Goal: Task Accomplishment & Management: Manage account settings

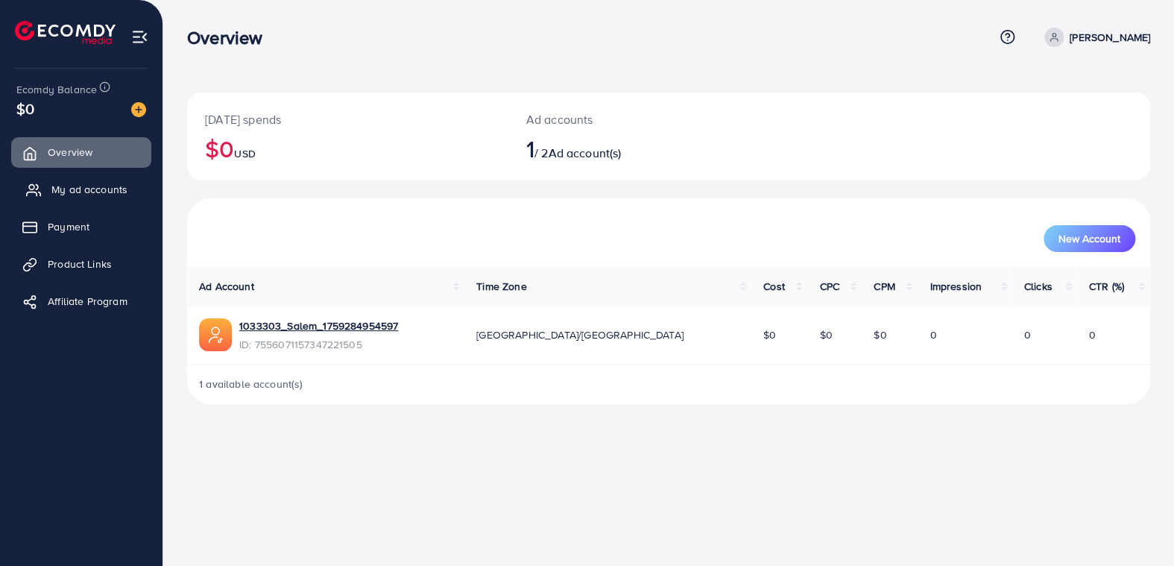
click at [83, 192] on span "My ad accounts" at bounding box center [89, 189] width 76 height 15
click at [64, 186] on span "My ad accounts" at bounding box center [89, 189] width 76 height 15
click at [59, 227] on span "Payment" at bounding box center [72, 226] width 42 height 15
click at [85, 263] on span "Product Links" at bounding box center [83, 263] width 64 height 15
click at [74, 300] on span "Affiliate Program" at bounding box center [91, 301] width 80 height 15
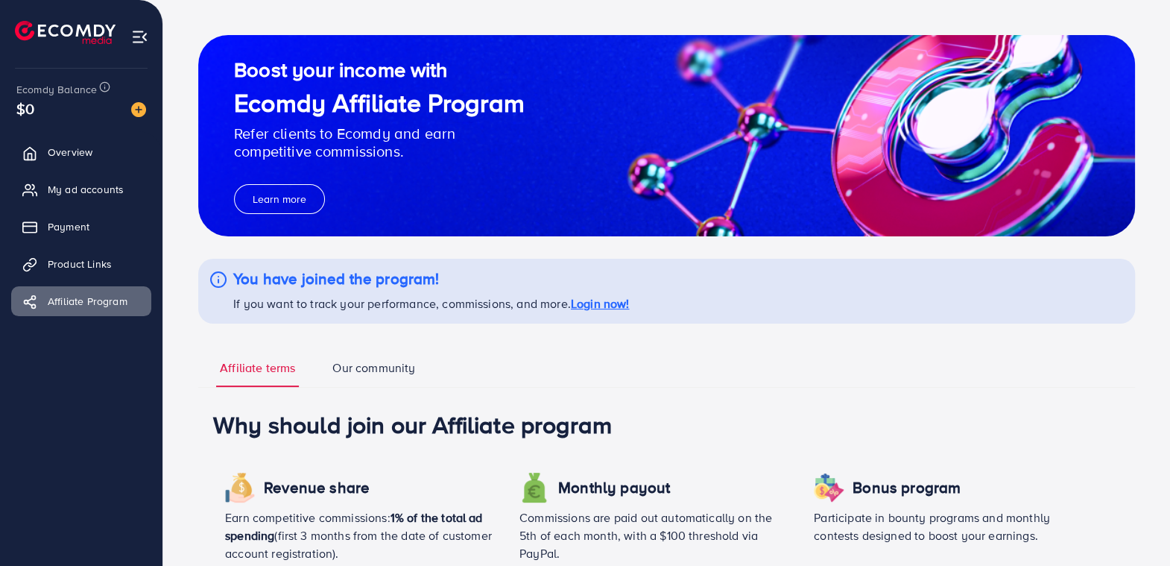
scroll to position [75, 0]
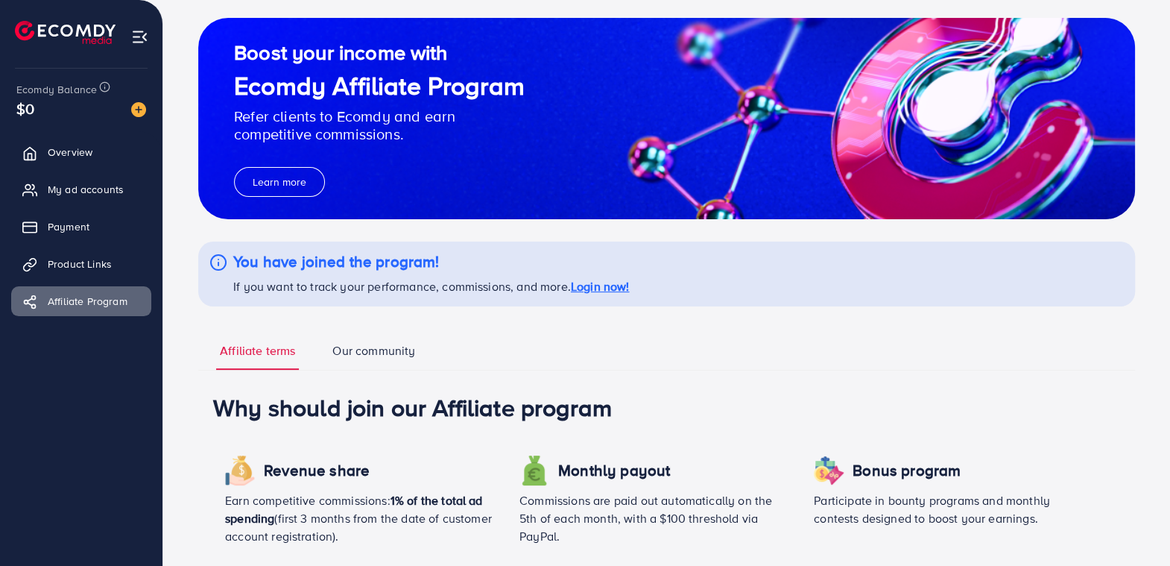
drag, startPoint x: 1169, startPoint y: 256, endPoint x: 1171, endPoint y: 292, distance: 36.6
click at [1170, 292] on html "Affiliate Program Help Center Contact Support Term and policy About Us Salem Ma…" at bounding box center [585, 208] width 1170 height 566
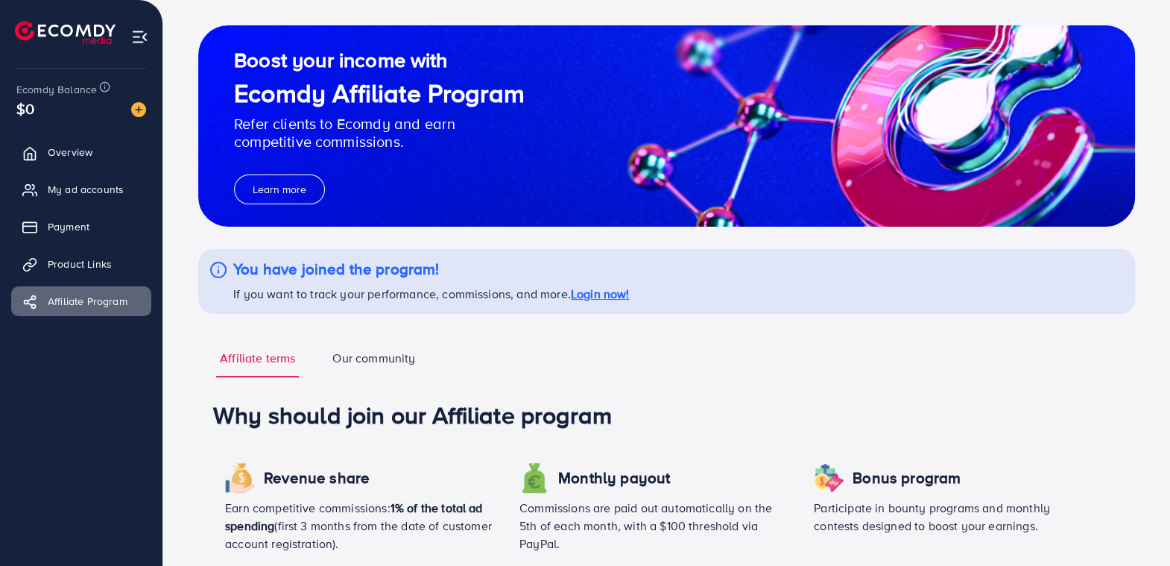
scroll to position [0, 0]
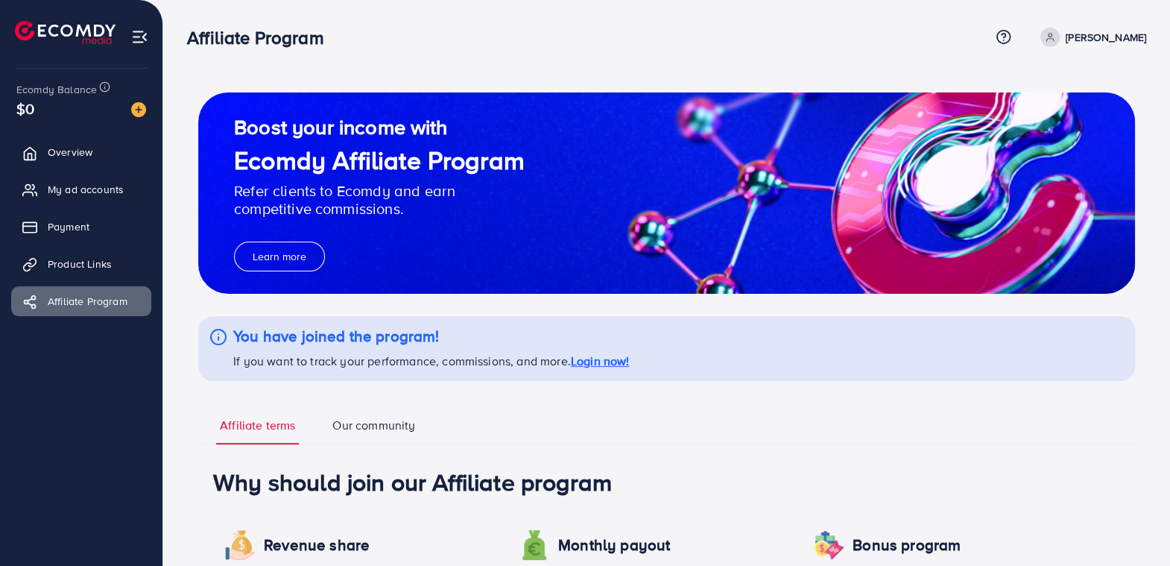
click at [20, 107] on span "$0" at bounding box center [25, 109] width 18 height 22
click at [142, 107] on img at bounding box center [138, 109] width 15 height 15
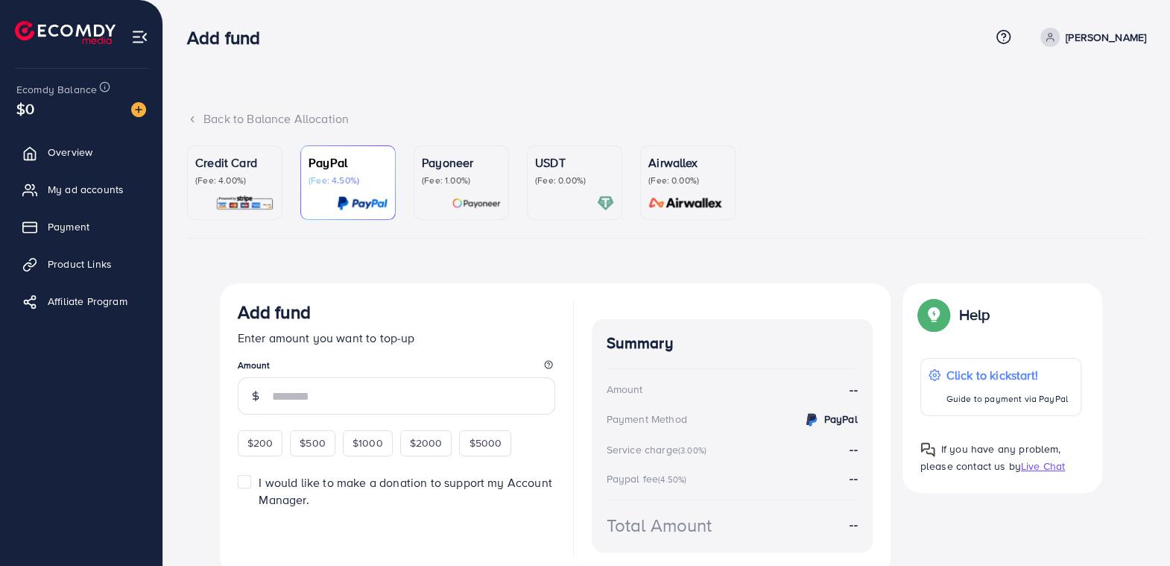
click at [549, 189] on div "USDT (Fee: 0.00%)" at bounding box center [574, 183] width 79 height 58
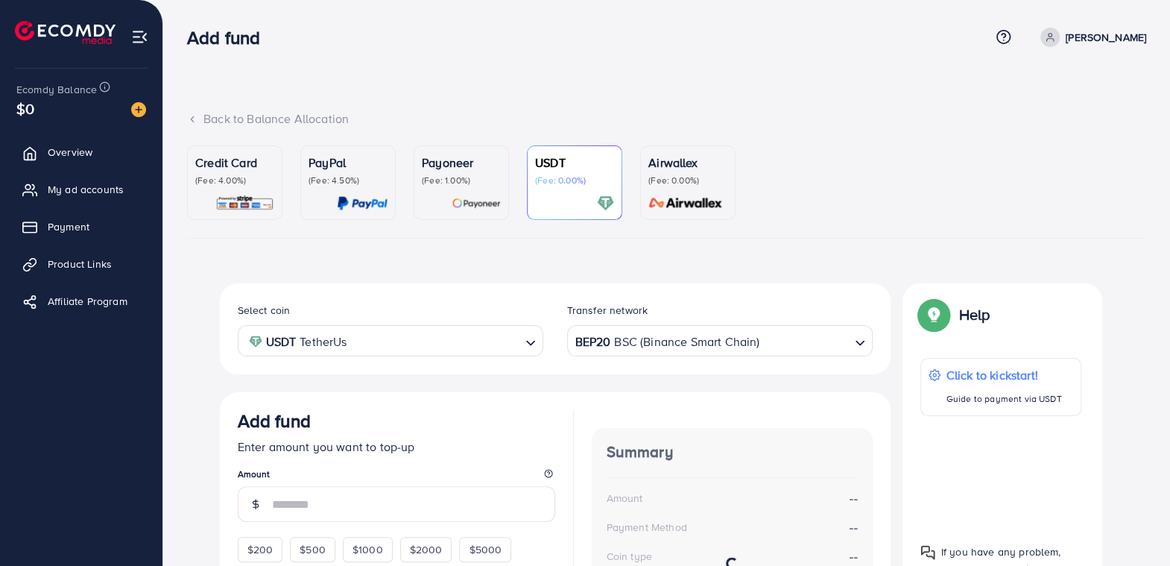
click at [460, 171] on p "Payoneer" at bounding box center [461, 163] width 79 height 18
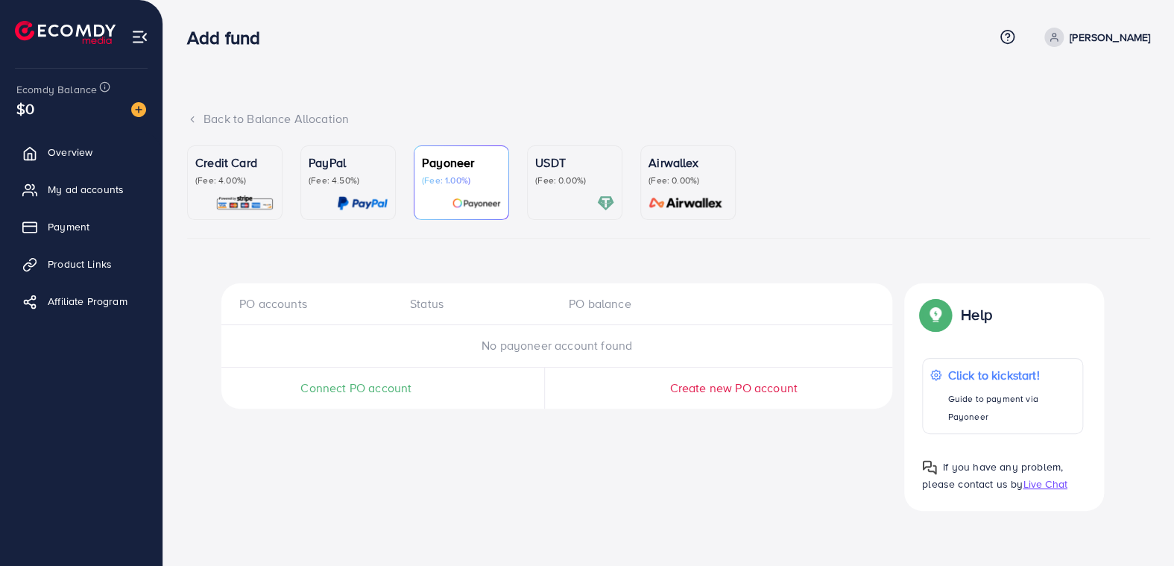
click at [573, 179] on p "(Fee: 0.00%)" at bounding box center [574, 180] width 79 height 12
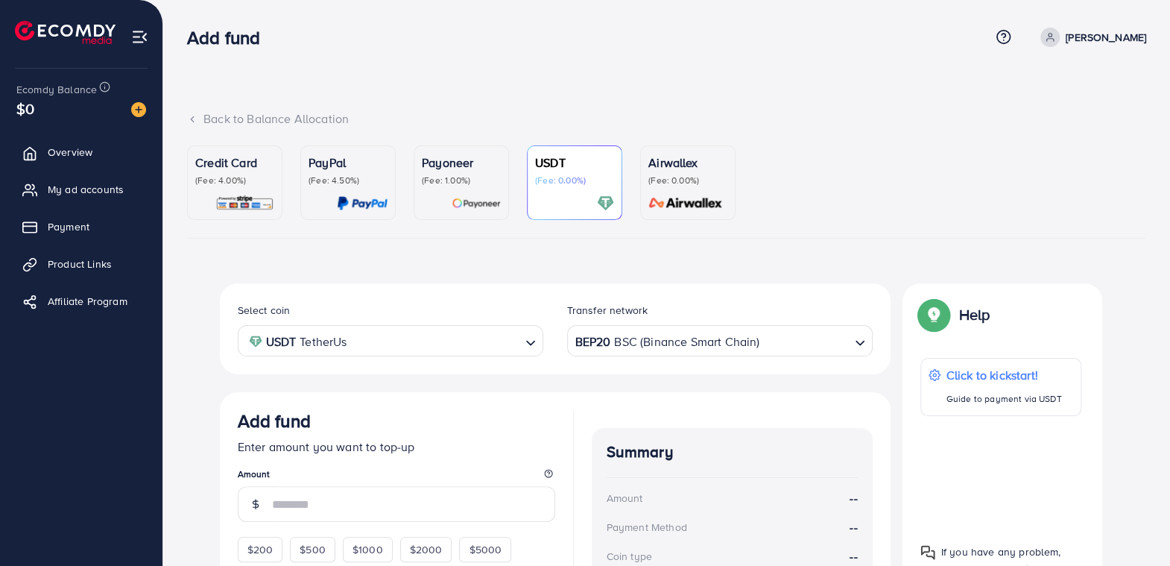
click at [646, 183] on link "Airwallex (Fee: 0.00%)" at bounding box center [687, 182] width 95 height 75
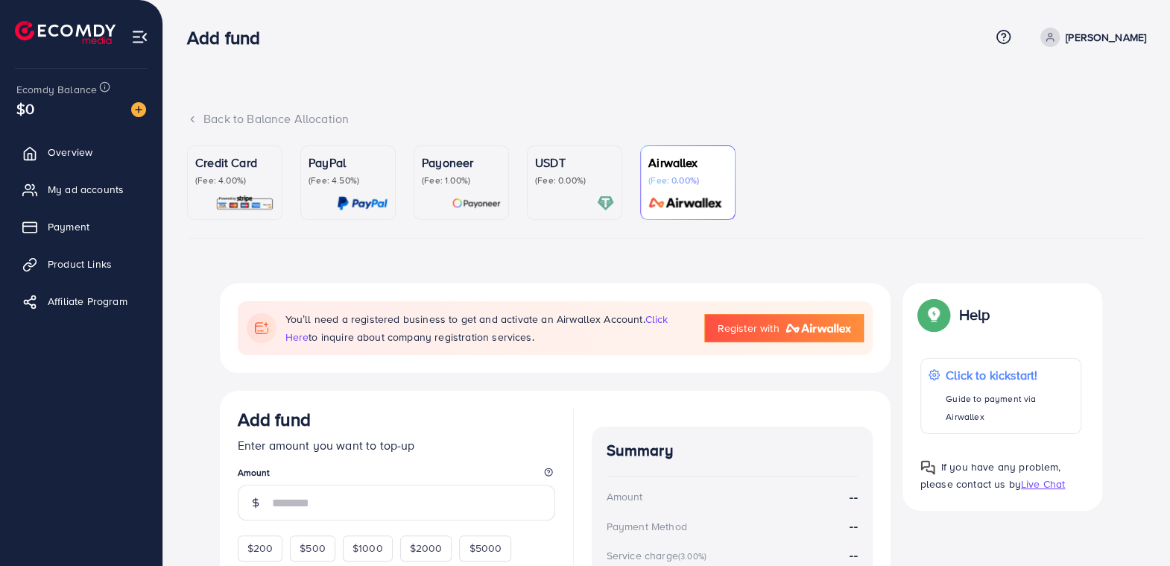
click at [581, 181] on p "(Fee: 0.00%)" at bounding box center [574, 180] width 79 height 12
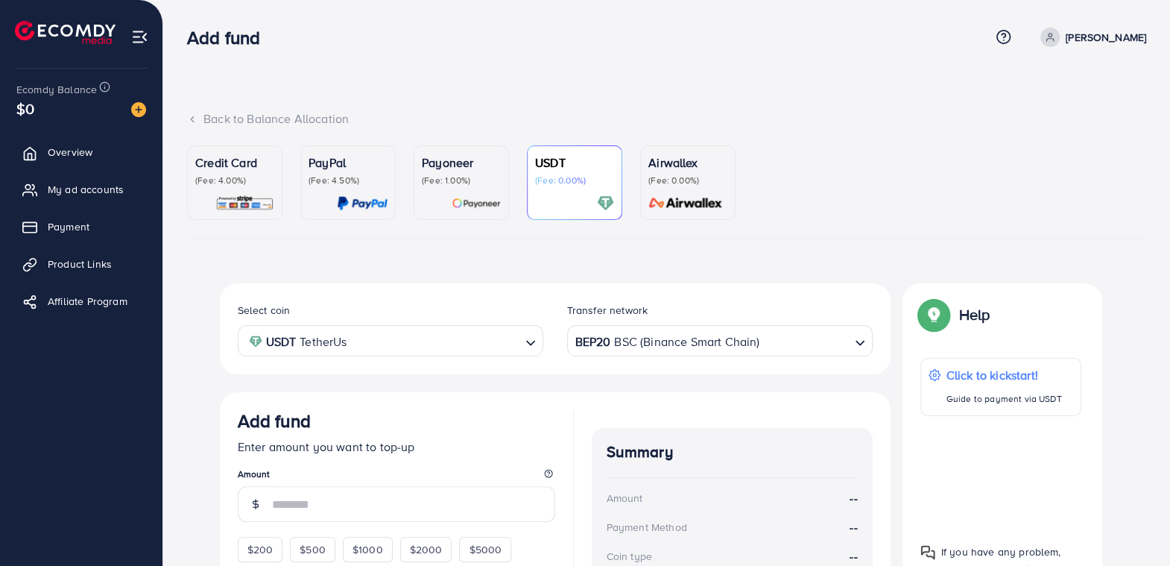
click at [445, 175] on p "(Fee: 1.00%)" at bounding box center [461, 180] width 79 height 12
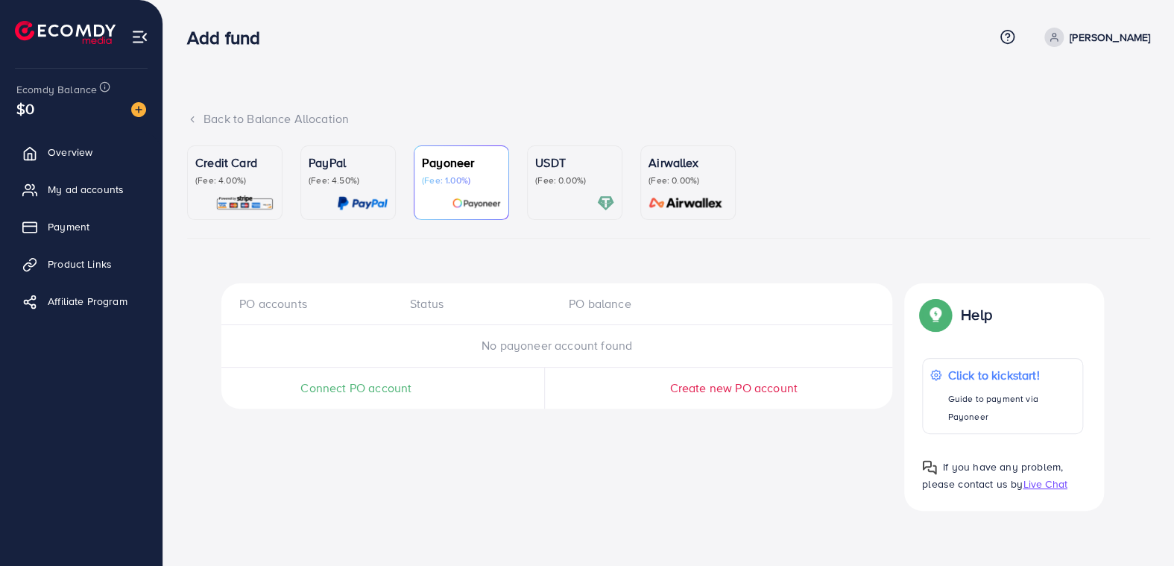
click at [329, 170] on p "PayPal" at bounding box center [348, 163] width 79 height 18
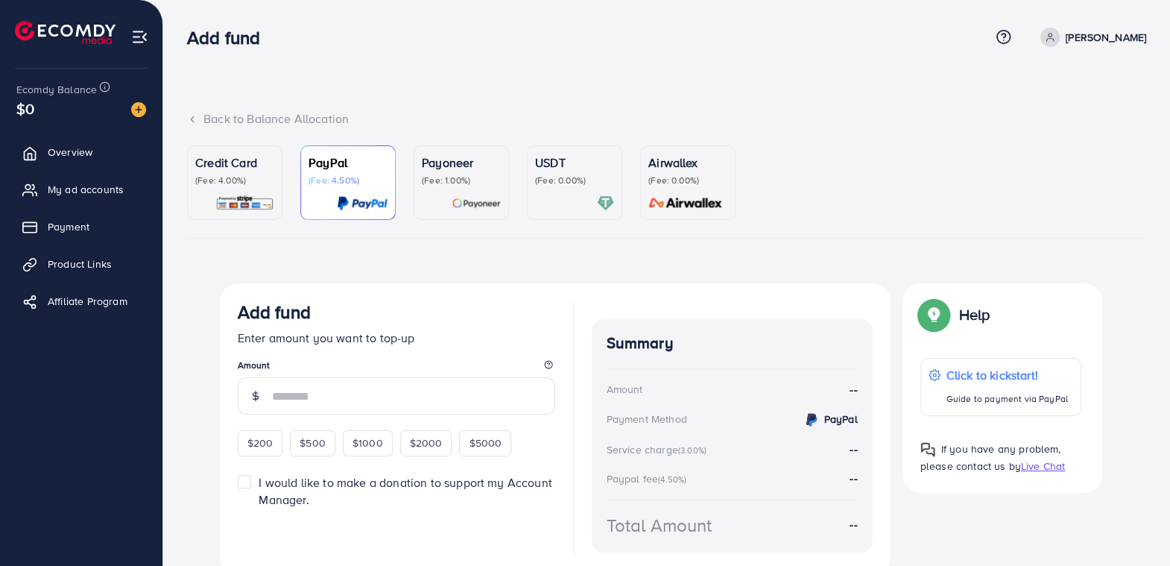
click at [223, 154] on p "Credit Card" at bounding box center [234, 163] width 79 height 18
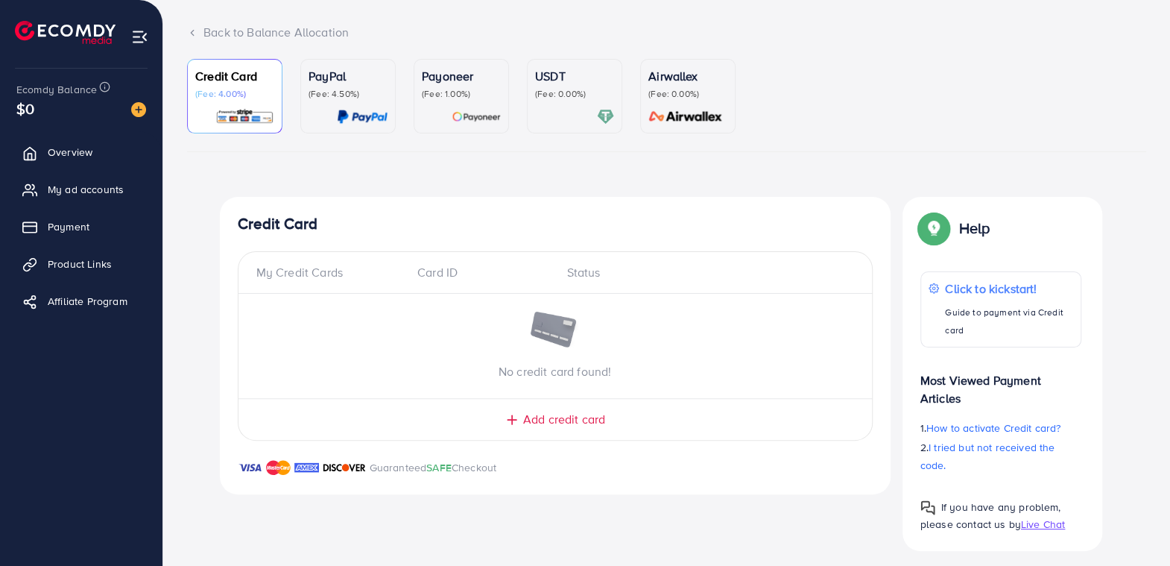
scroll to position [95, 0]
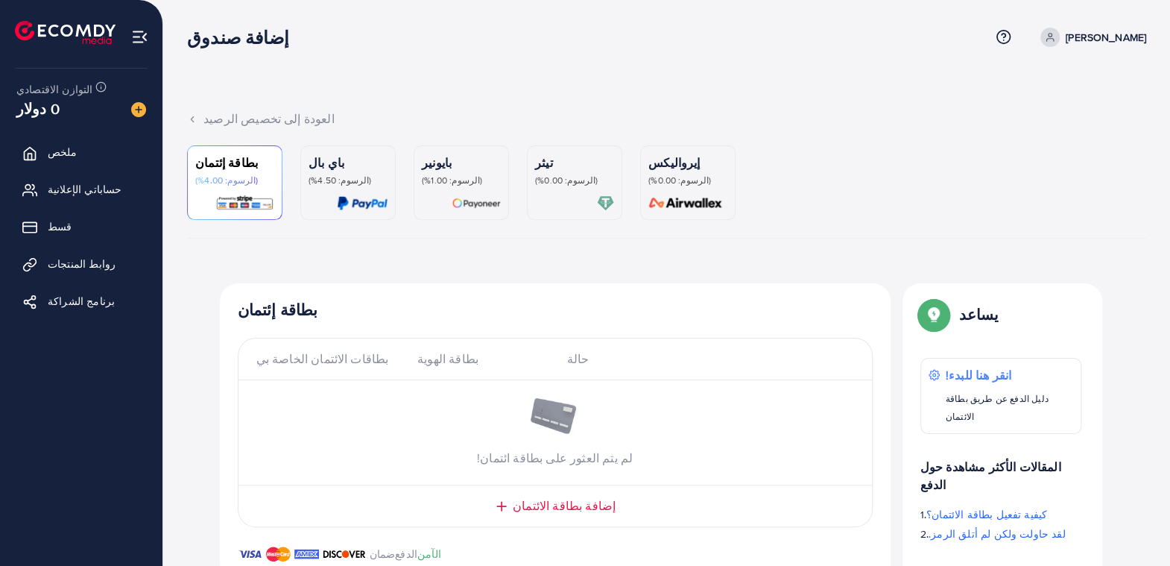
scroll to position [56, 0]
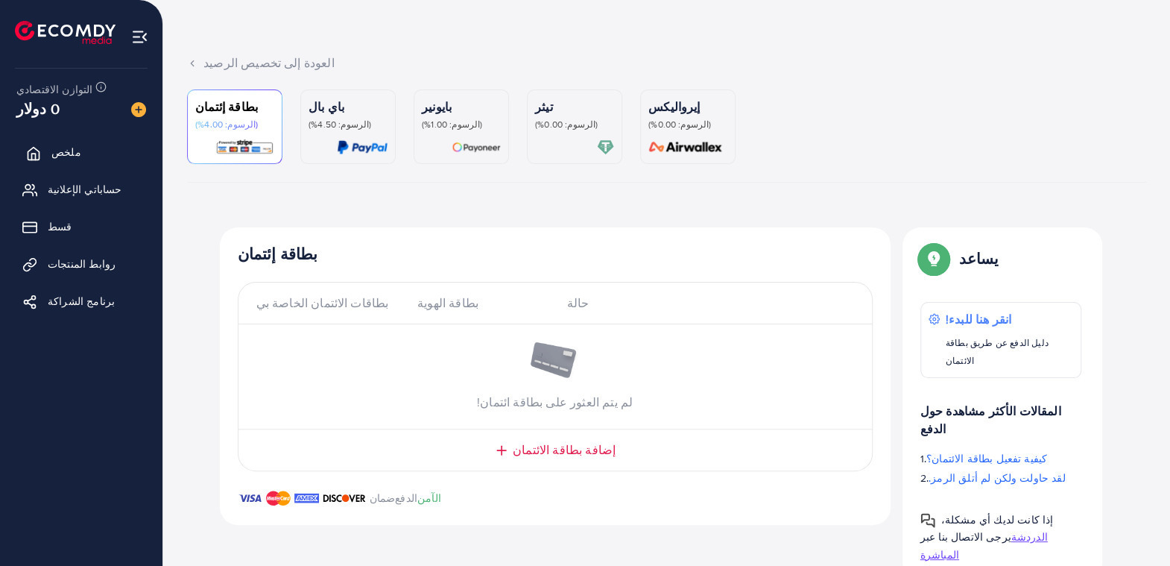
click at [60, 156] on font "ملخص" at bounding box center [66, 152] width 30 height 15
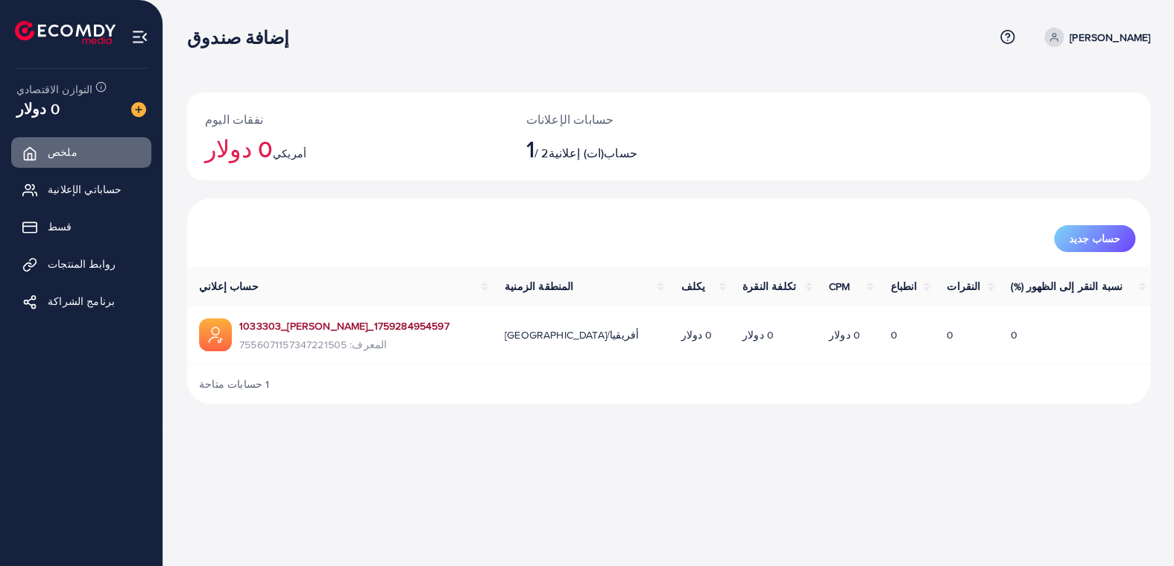
click at [291, 321] on font "1033303_[PERSON_NAME]_1759284954597" at bounding box center [344, 325] width 210 height 15
click at [81, 192] on font "حساباتي الإعلانية" at bounding box center [88, 189] width 75 height 15
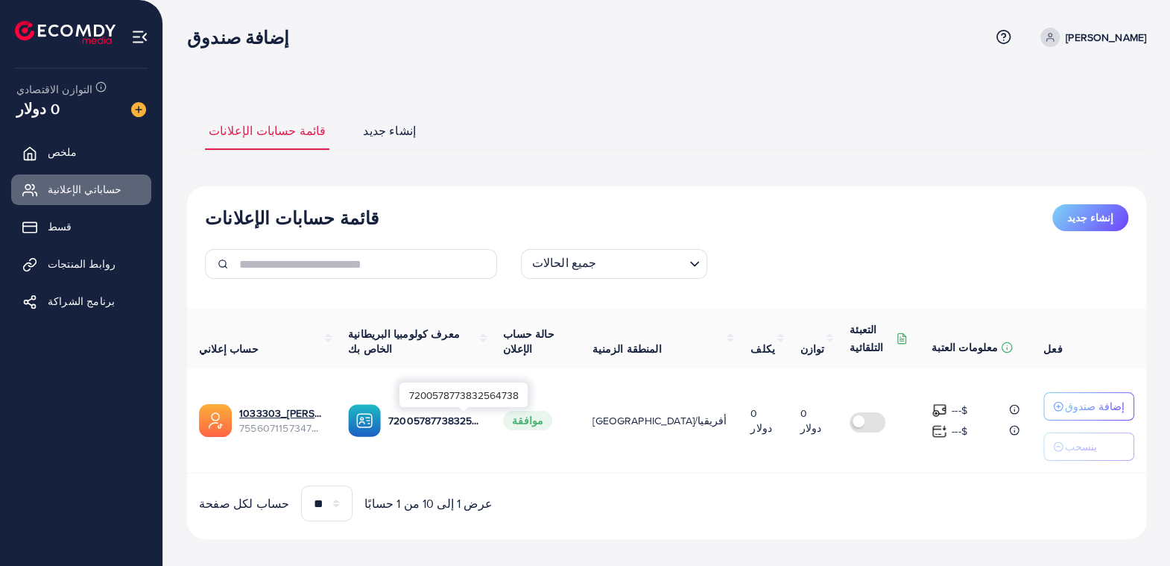
click at [446, 419] on font "المعرف: 7200578773832564738" at bounding box center [465, 420] width 154 height 15
click at [64, 153] on font "ملخص" at bounding box center [66, 152] width 30 height 15
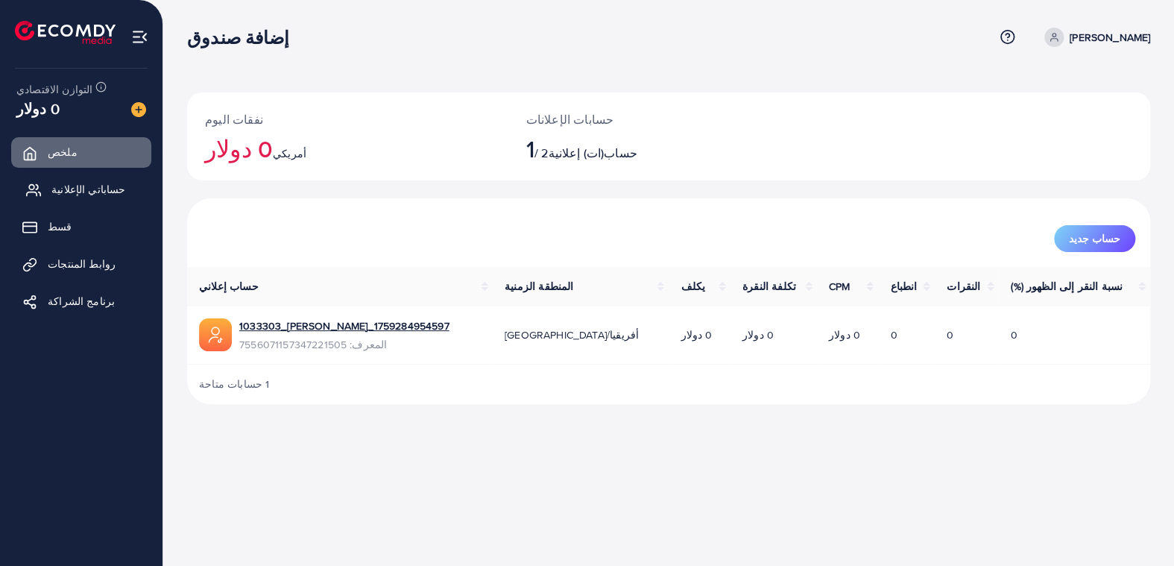
click at [65, 189] on font "حساباتي الإعلانية" at bounding box center [88, 189] width 75 height 15
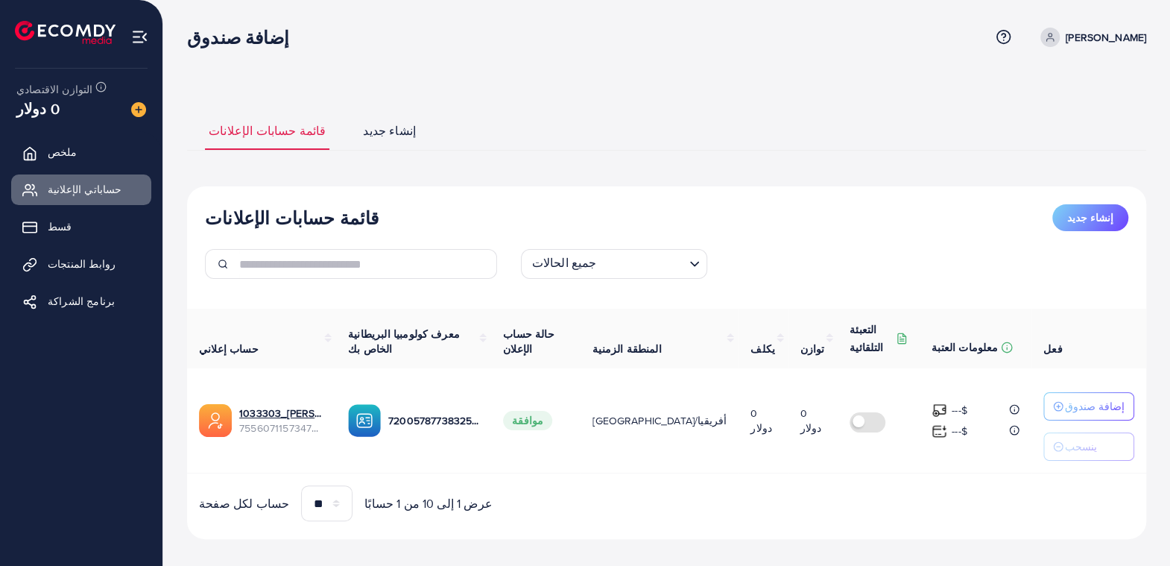
click at [381, 423] on img at bounding box center [364, 420] width 33 height 33
click at [1072, 404] on font "إضافة صندوق" at bounding box center [1095, 406] width 60 height 15
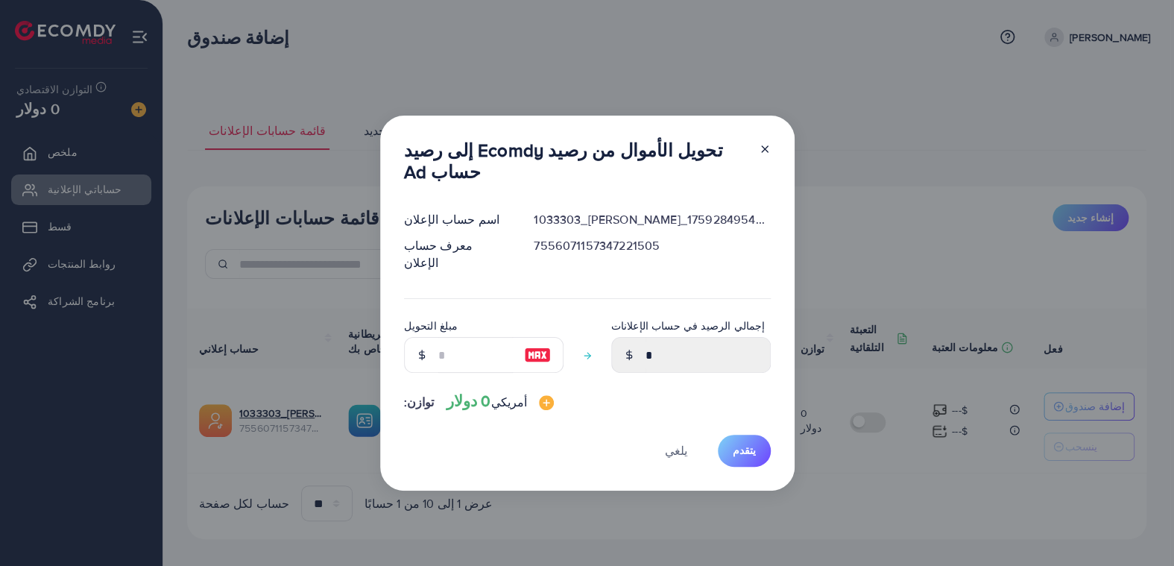
click at [765, 155] on icon at bounding box center [765, 149] width 12 height 12
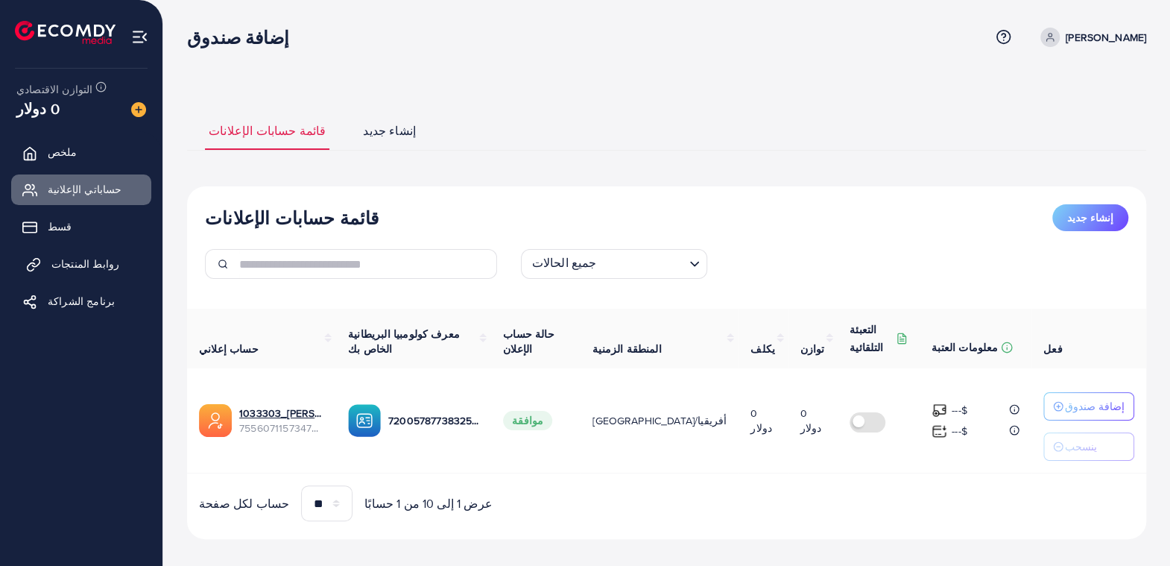
click at [71, 268] on font "روابط المنتجات" at bounding box center [85, 263] width 68 height 15
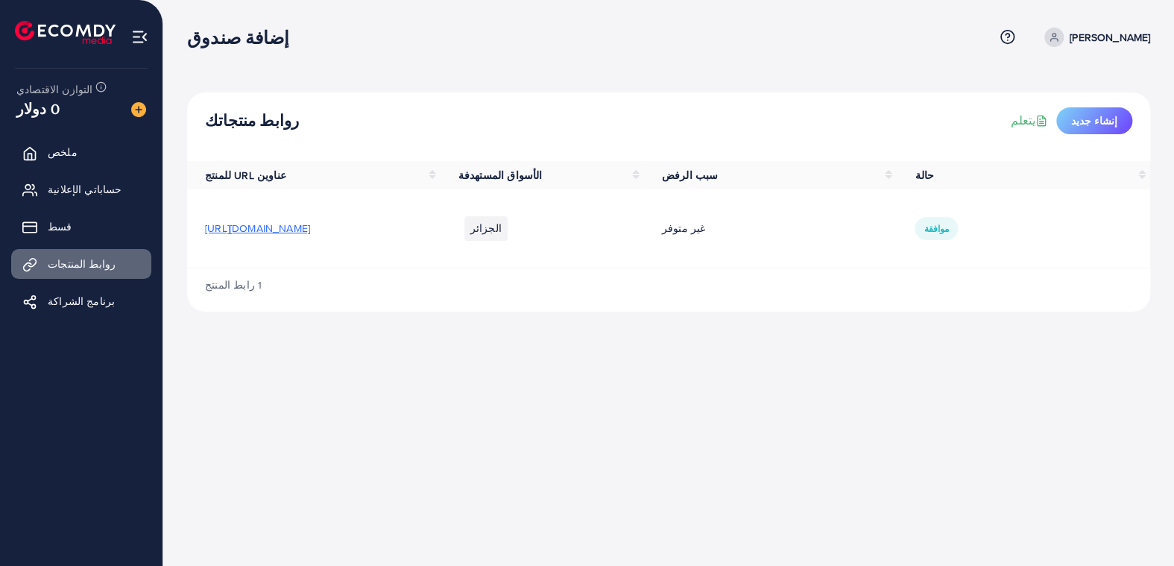
click at [310, 229] on font "[URL][DOMAIN_NAME]" at bounding box center [257, 228] width 105 height 15
click at [86, 300] on font "برنامج الشراكة" at bounding box center [84, 301] width 67 height 15
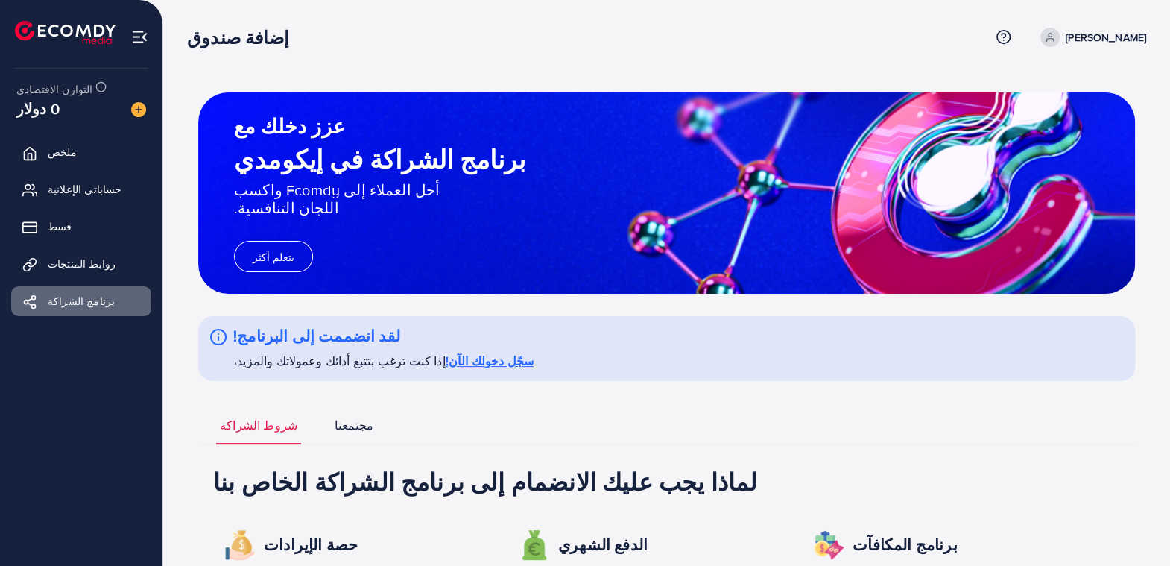
drag, startPoint x: 1167, startPoint y: 194, endPoint x: 1172, endPoint y: 254, distance: 60.5
click at [1170, 254] on html "إضافة صندوق مركز المساعدة اتصل بالدعم المصطلح والسياسة معلومات عنا [PERSON_NAME…" at bounding box center [585, 283] width 1170 height 566
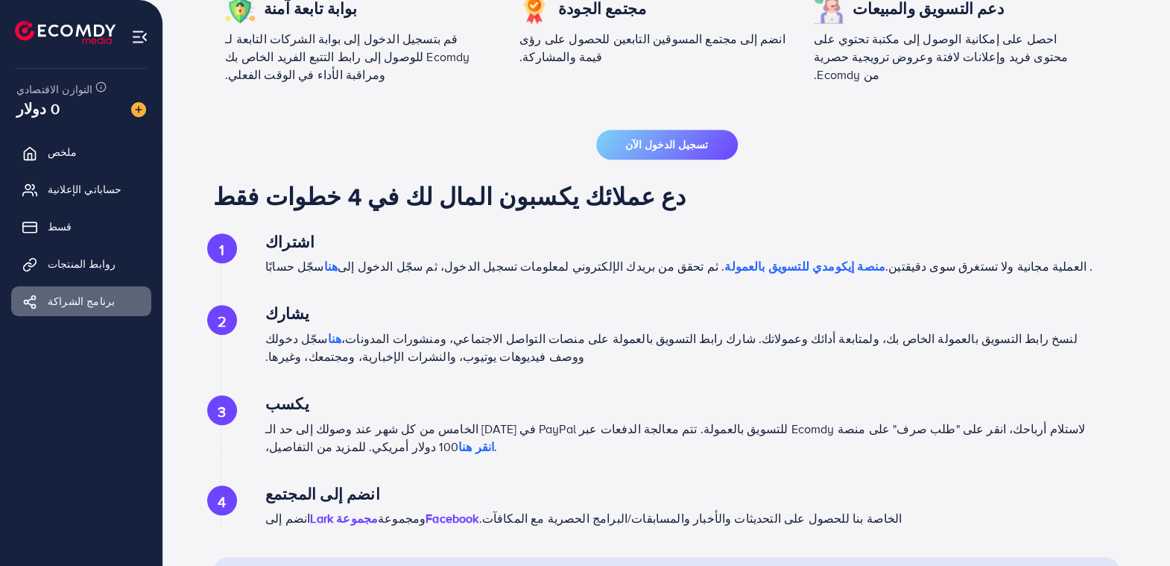
scroll to position [645, 0]
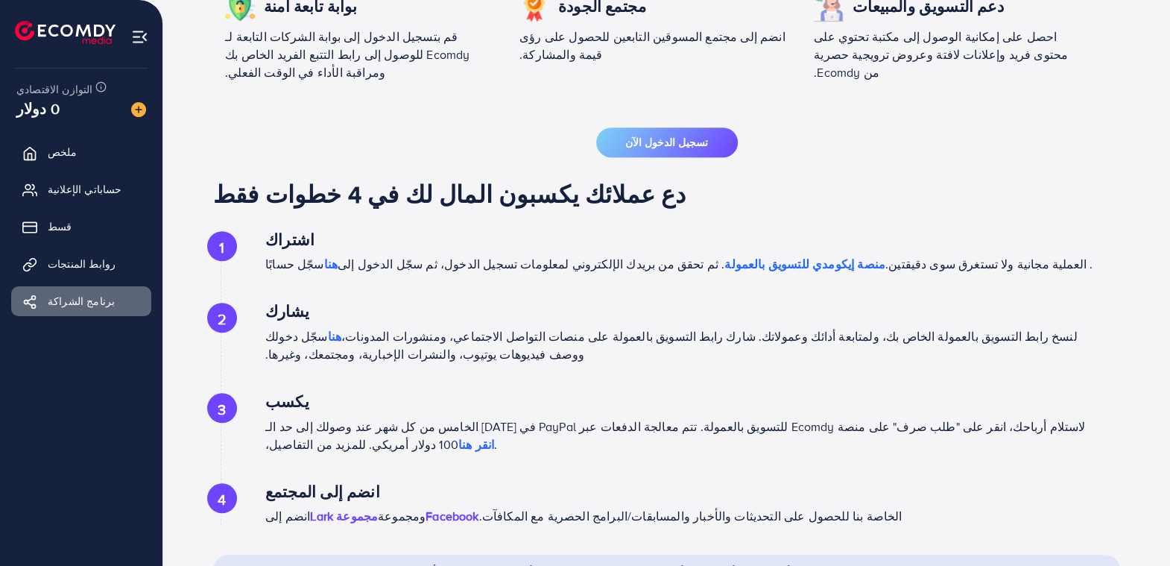
click at [323, 256] on font "هنا" at bounding box center [329, 264] width 13 height 16
drag, startPoint x: 57, startPoint y: 221, endPoint x: 104, endPoint y: 233, distance: 48.4
click at [57, 222] on font "قسط" at bounding box center [63, 226] width 24 height 15
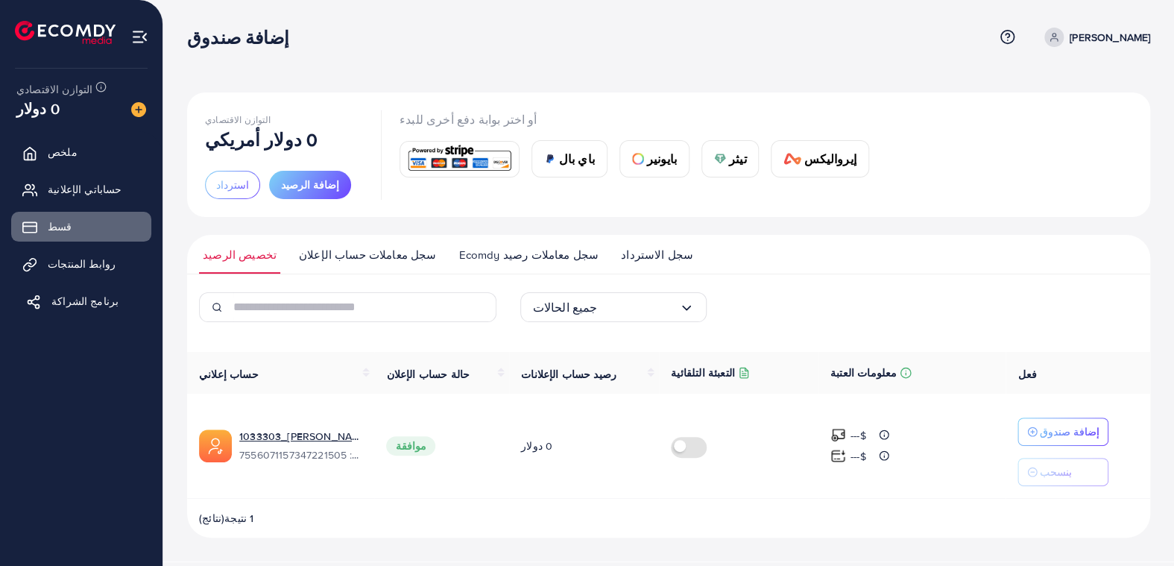
click at [81, 298] on font "برنامج الشراكة" at bounding box center [84, 301] width 67 height 15
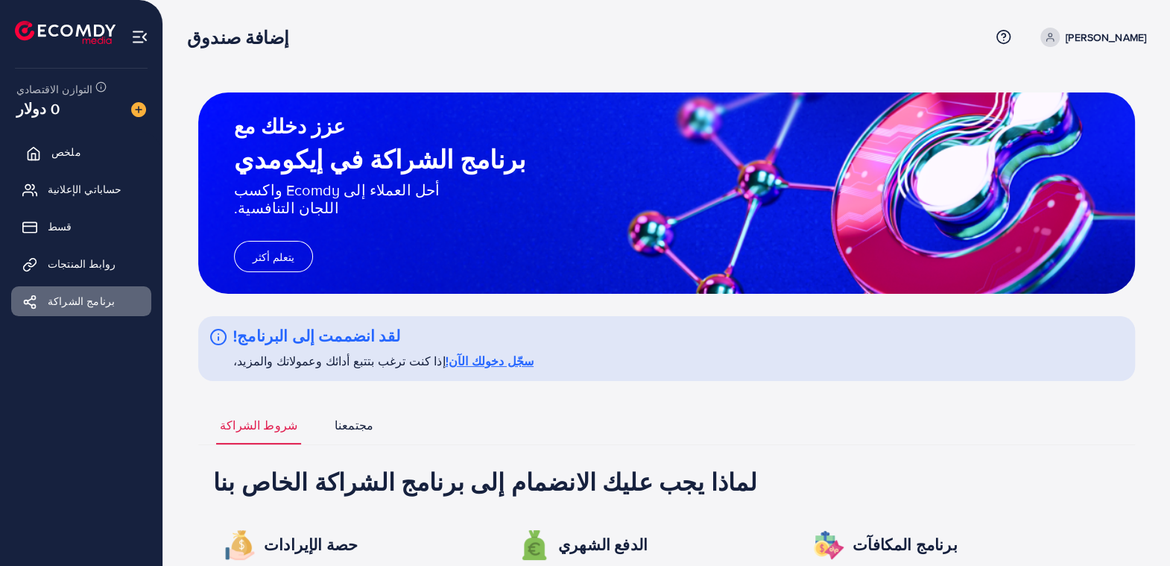
click at [63, 149] on font "ملخص" at bounding box center [66, 152] width 30 height 15
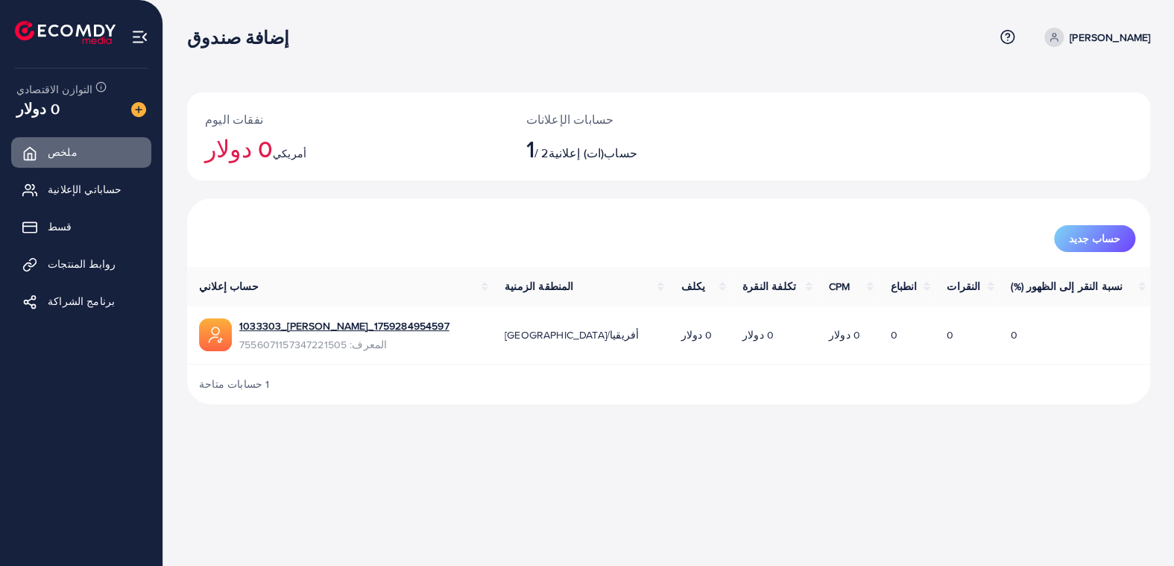
click at [817, 338] on td "0 دولار" at bounding box center [848, 335] width 62 height 58
click at [61, 186] on font "حساباتي الإعلانية" at bounding box center [88, 189] width 75 height 15
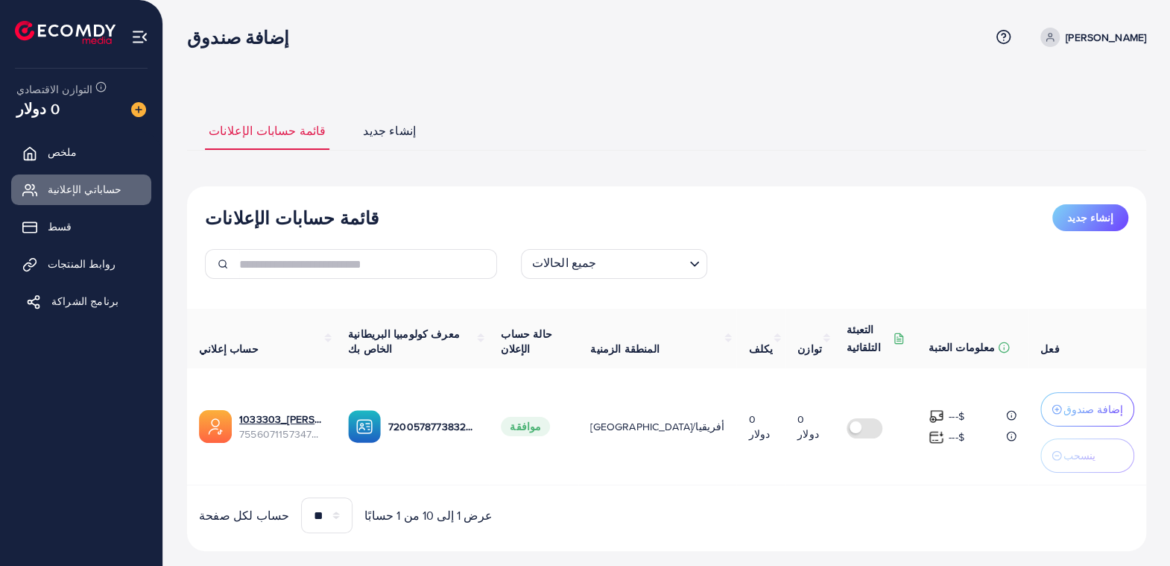
click at [57, 300] on font "برنامج الشراكة" at bounding box center [84, 301] width 67 height 15
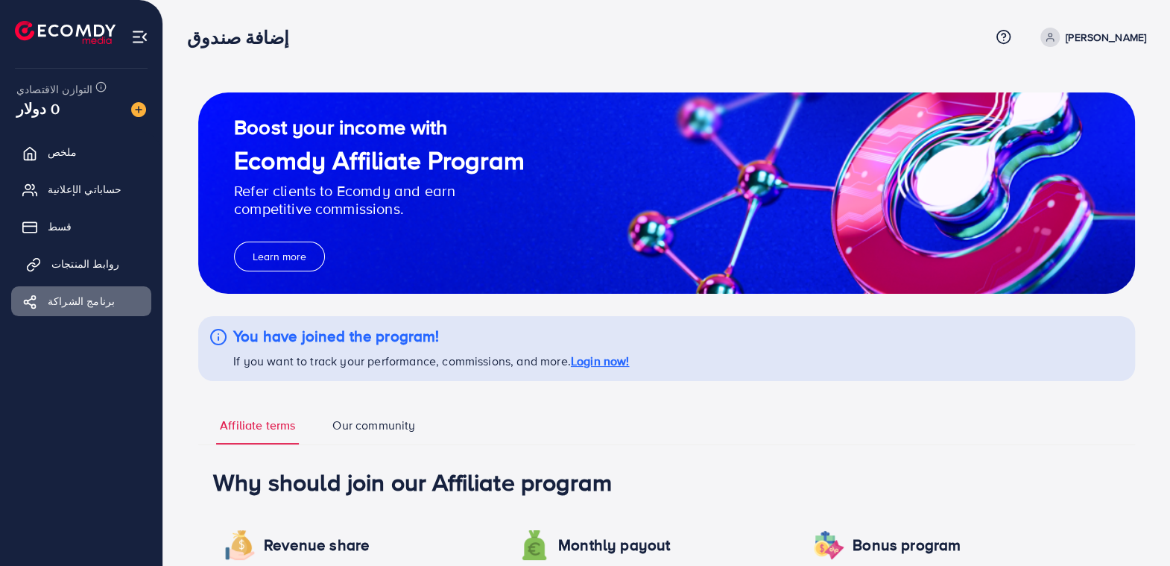
click at [80, 263] on font "روابط المنتجات" at bounding box center [85, 263] width 68 height 15
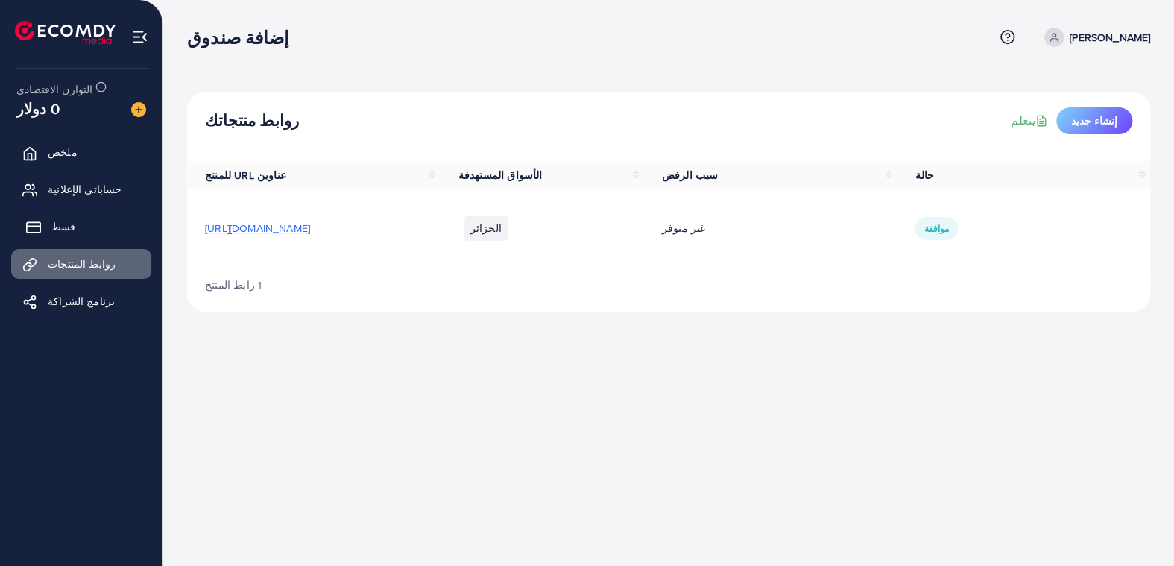
click at [47, 216] on link "قسط" at bounding box center [81, 227] width 140 height 30
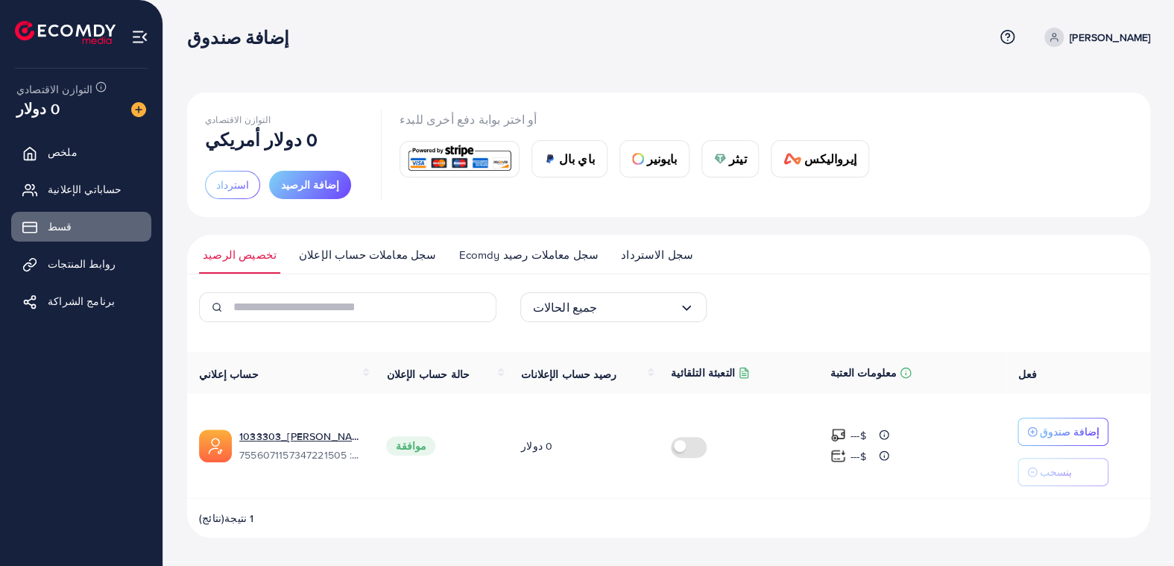
click at [375, 255] on font "سجل معاملات حساب الإعلان" at bounding box center [368, 255] width 138 height 16
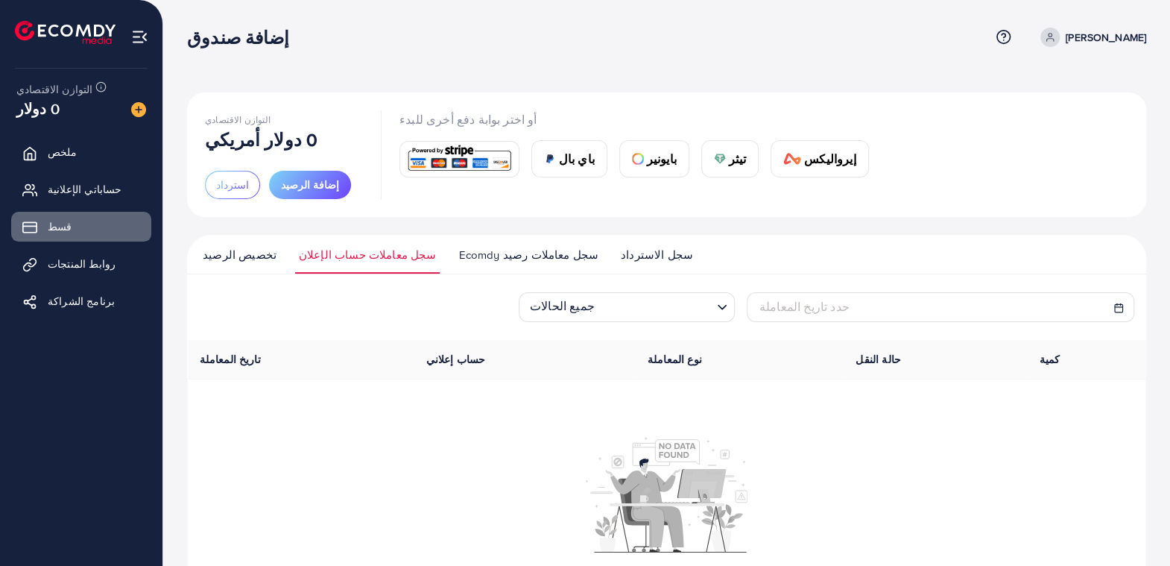
click at [483, 253] on font "سجل معاملات رصيد Ecomdy" at bounding box center [528, 255] width 140 height 16
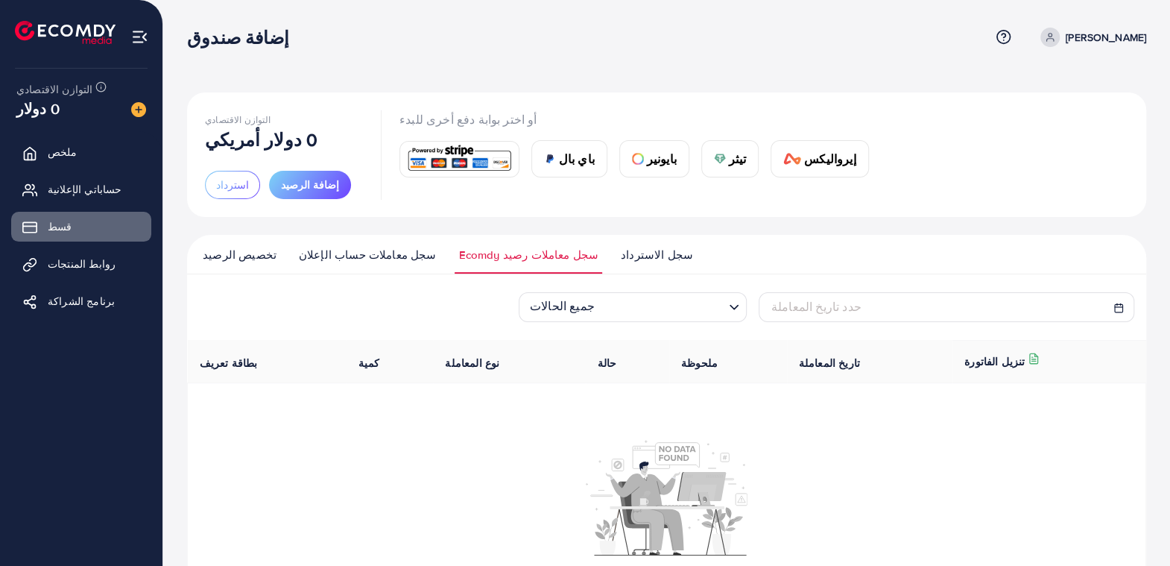
click at [621, 259] on font "سجل الاسترداد" at bounding box center [657, 255] width 72 height 16
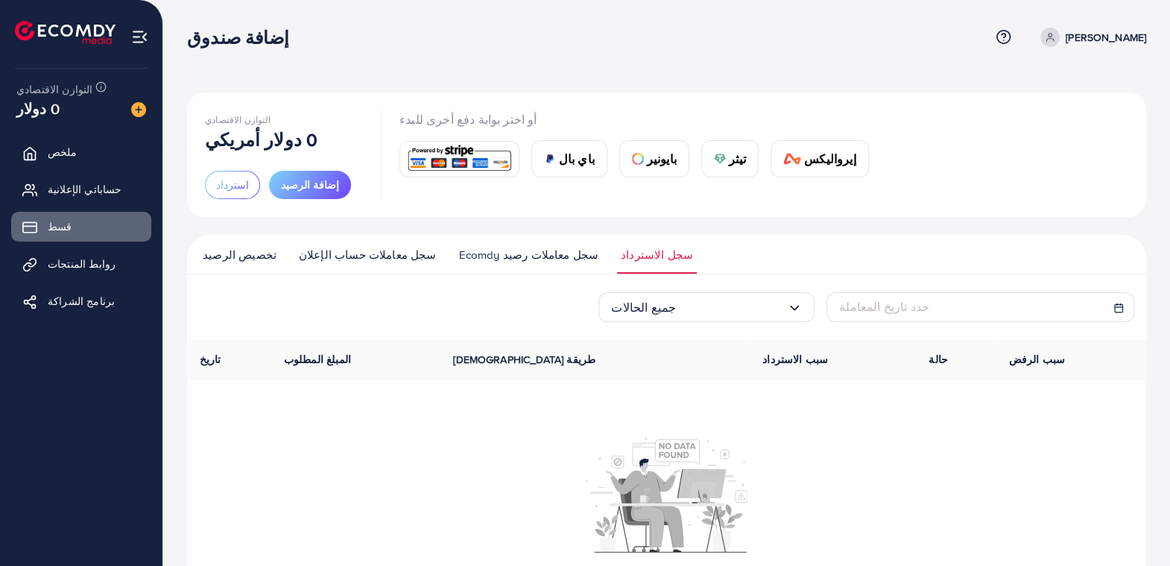
click at [481, 253] on font "سجل معاملات رصيد Ecomdy" at bounding box center [528, 255] width 140 height 16
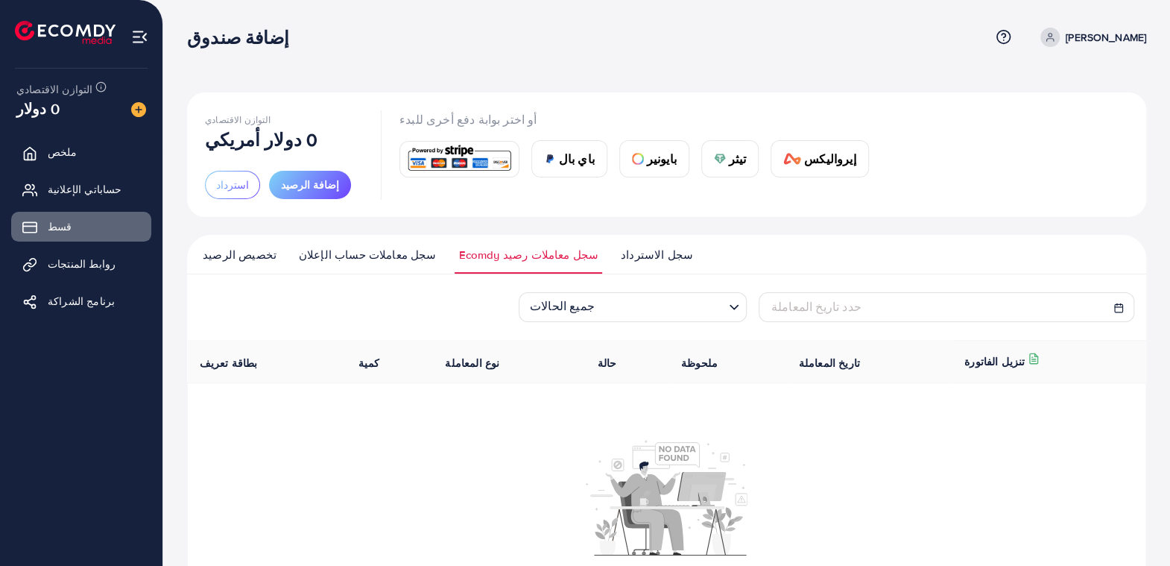
click at [617, 273] on link "سجل الاسترداد" at bounding box center [657, 260] width 80 height 27
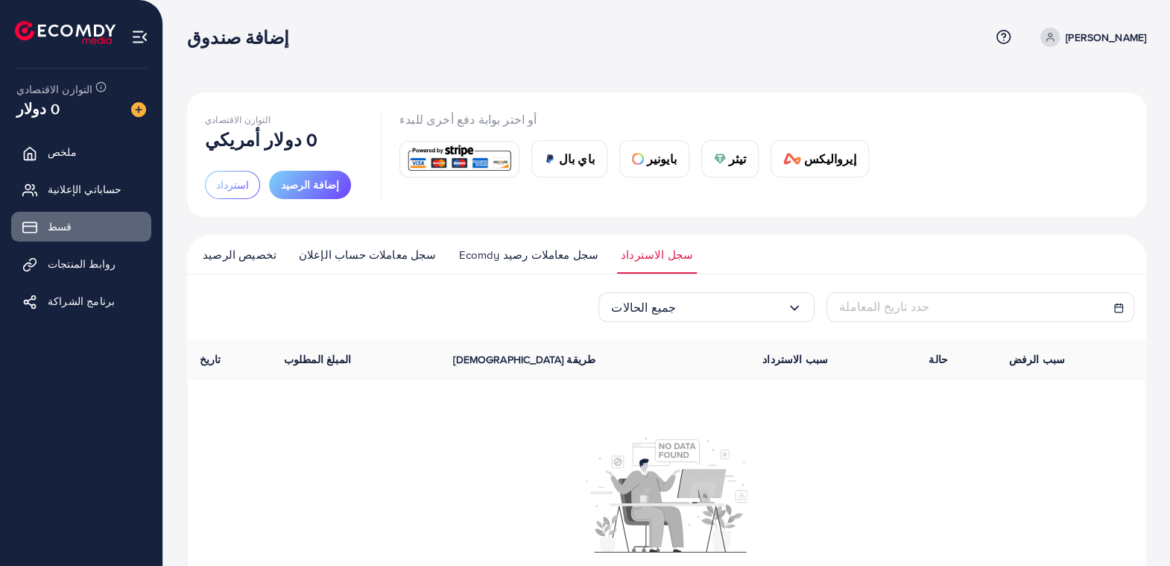
click at [344, 256] on font "سجل معاملات حساب الإعلان" at bounding box center [368, 255] width 138 height 16
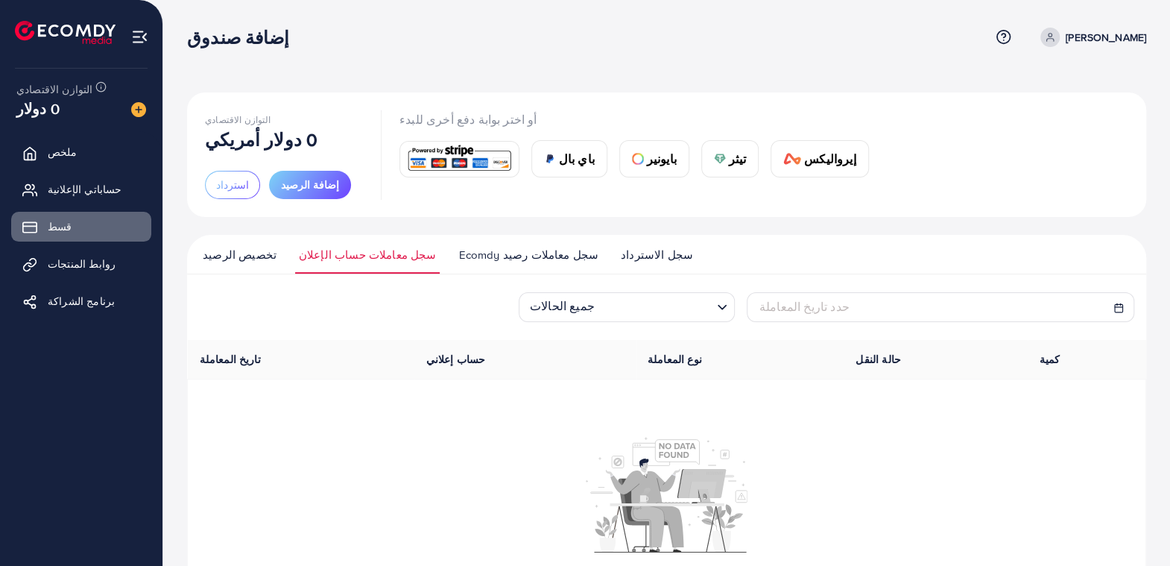
click at [224, 233] on div "التوازن الاقتصادي 0 دولار أمريكي استرداد إضافة الرصيد أو اختر بوابة دفع أخرى لل…" at bounding box center [666, 365] width 959 height 546
click at [141, 28] on img at bounding box center [139, 36] width 17 height 17
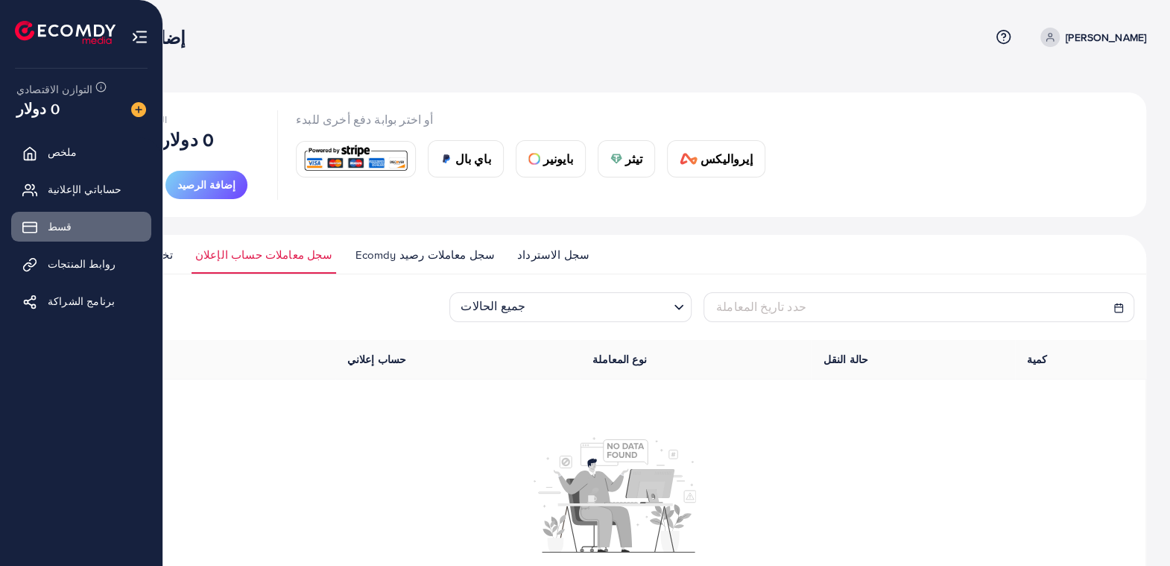
click at [149, 36] on div at bounding box center [81, 26] width 163 height 53
click at [139, 36] on img at bounding box center [139, 36] width 17 height 17
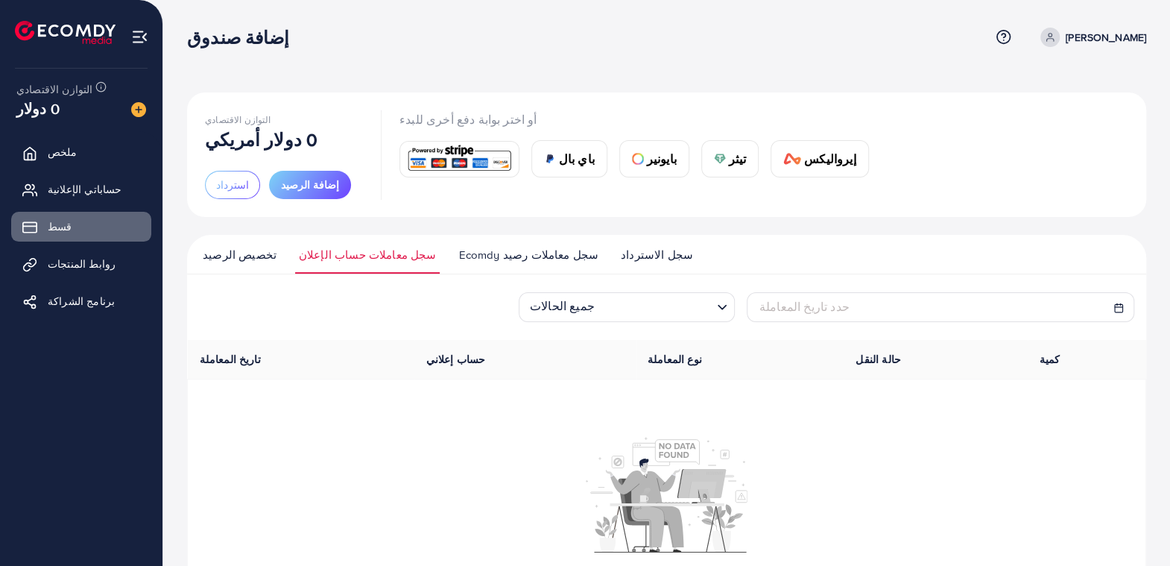
click at [216, 446] on div at bounding box center [667, 508] width 942 height 147
